Goal: Transaction & Acquisition: Download file/media

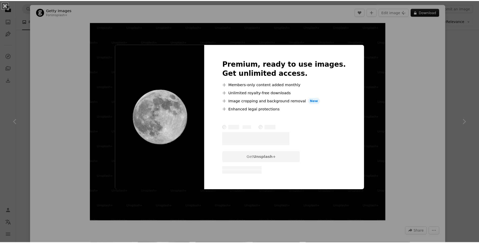
scroll to position [836, 0]
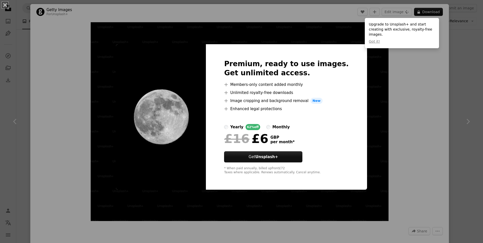
click at [397, 94] on div "An X shape Premium, ready to use images. Get unlimited access. A plus sign Memb…" at bounding box center [241, 121] width 483 height 243
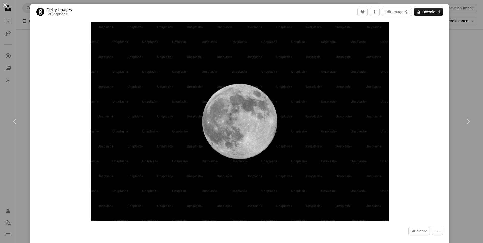
click at [460, 61] on div "An X shape Chevron left Chevron right Getty Images For Unsplash+ A heart A plus…" at bounding box center [241, 121] width 483 height 243
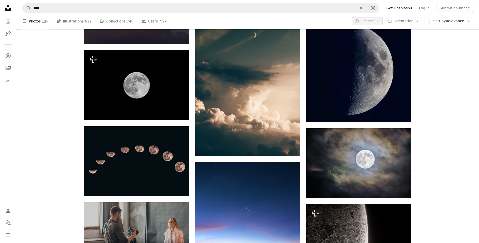
click at [379, 20] on button "A copyright icon © License Arrow down" at bounding box center [367, 21] width 31 height 8
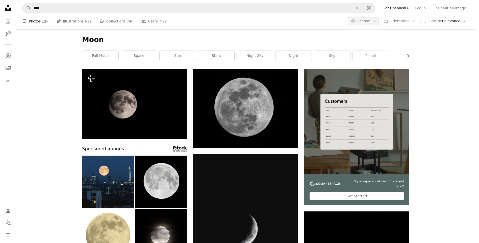
scroll to position [836, 0]
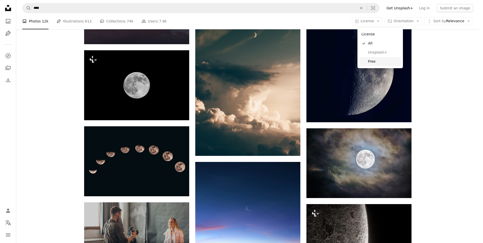
click at [374, 58] on link "Free" at bounding box center [379, 61] width 41 height 9
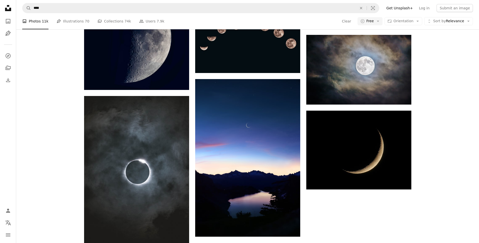
scroll to position [25, 0]
